Goal: Find specific page/section: Find specific page/section

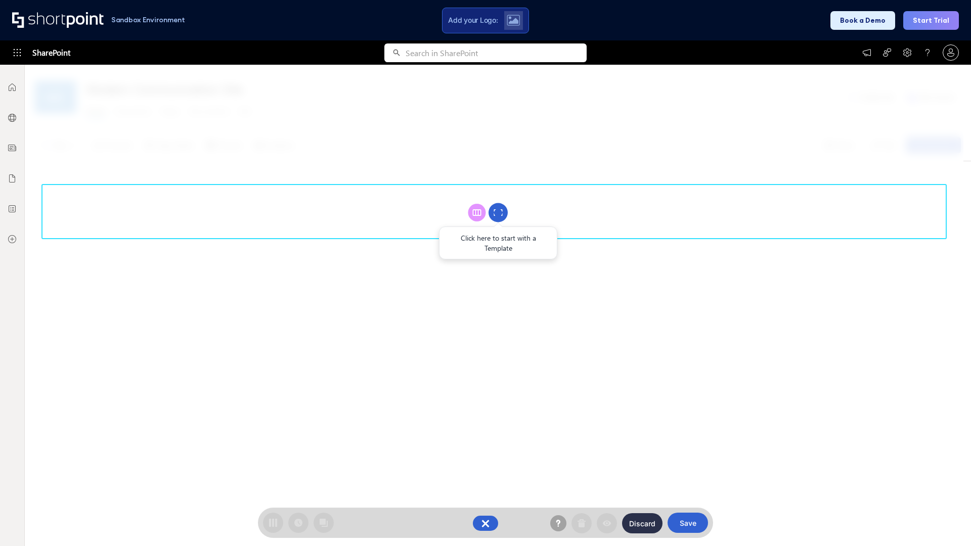
click at [498, 212] on circle at bounding box center [497, 212] width 19 height 19
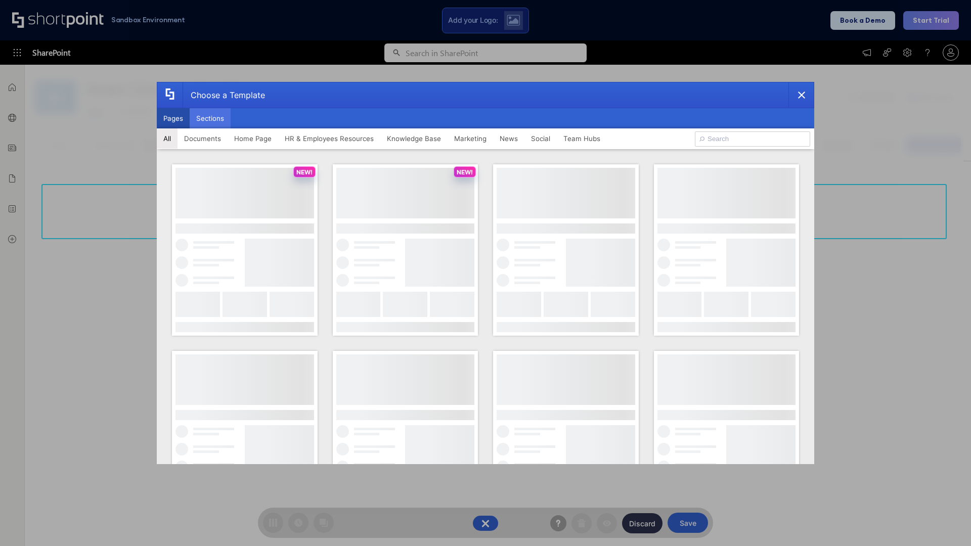
click at [210, 118] on button "Sections" at bounding box center [210, 118] width 41 height 20
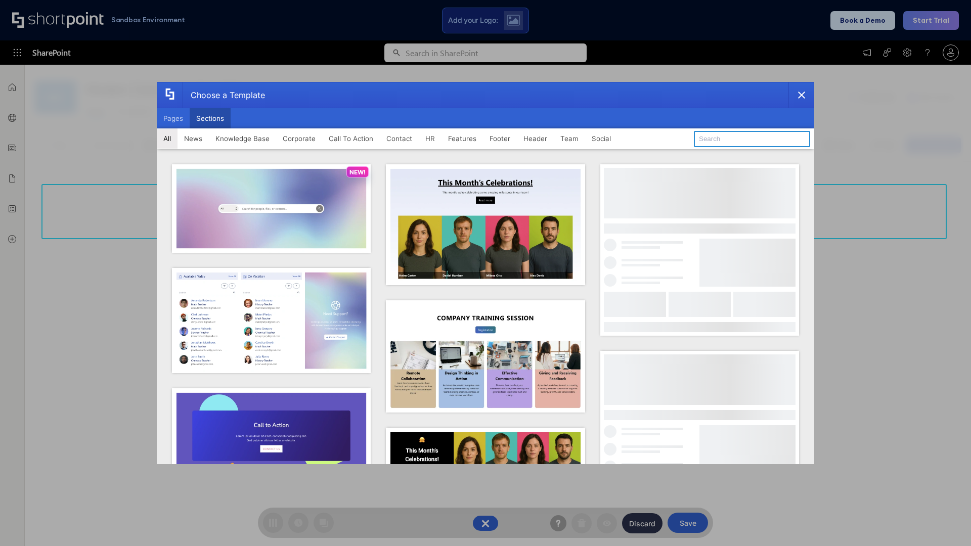
type input "Teams Kit 1"
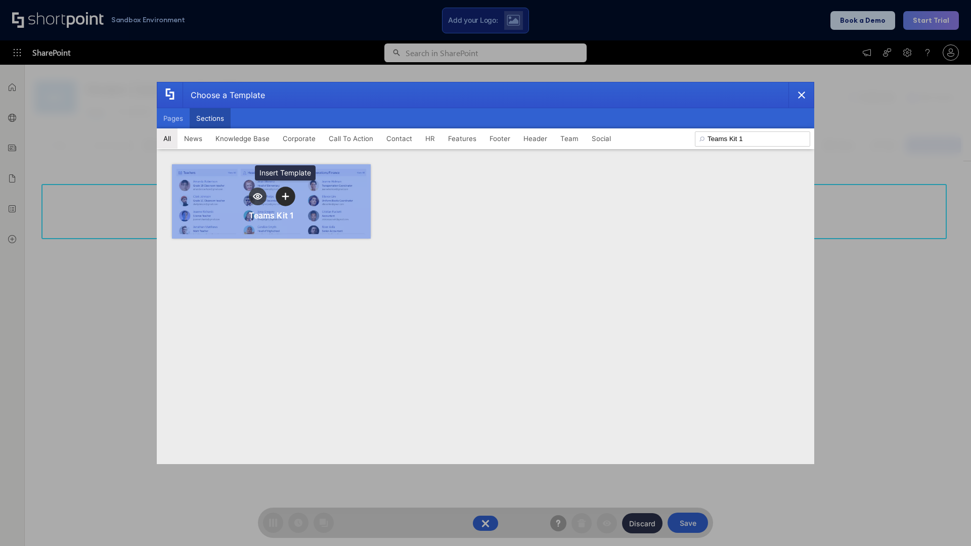
click at [285, 196] on icon "template selector" at bounding box center [285, 196] width 7 height 7
